Goal: Book appointment/travel/reservation

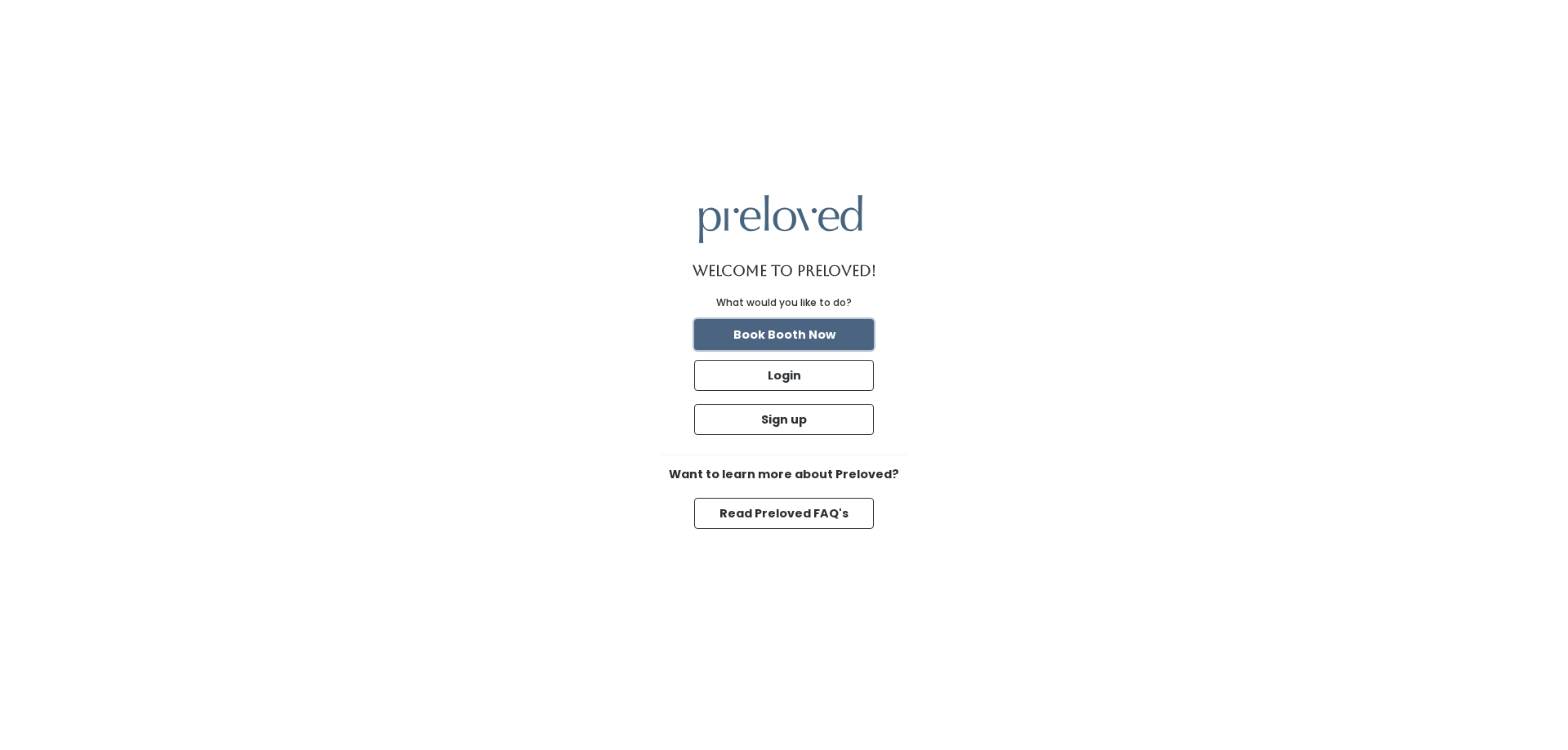
click at [798, 328] on button "Book Booth Now" at bounding box center [784, 335] width 180 height 31
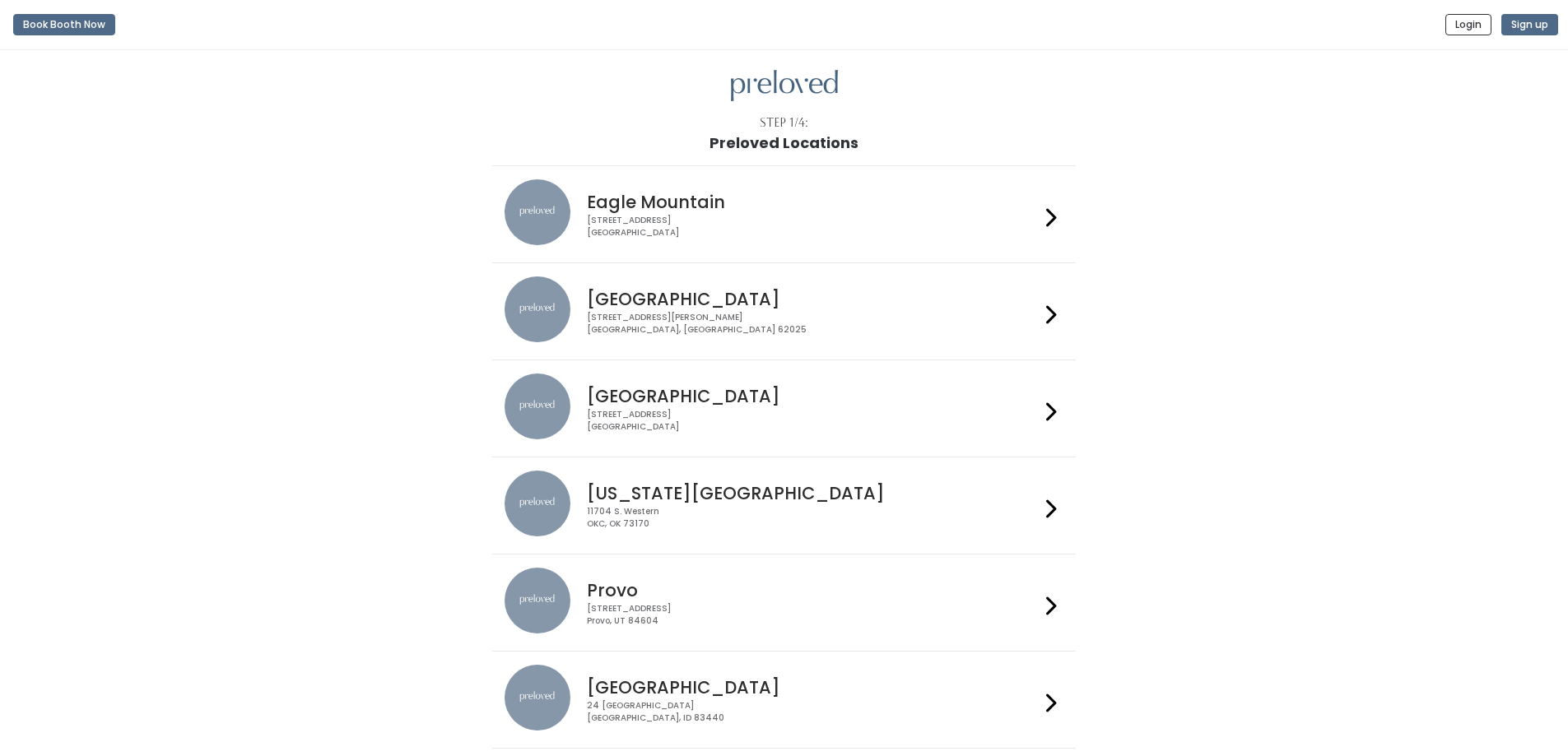
click at [626, 586] on h4 "Provo" at bounding box center [813, 590] width 452 height 19
